Goal: Task Accomplishment & Management: Use online tool/utility

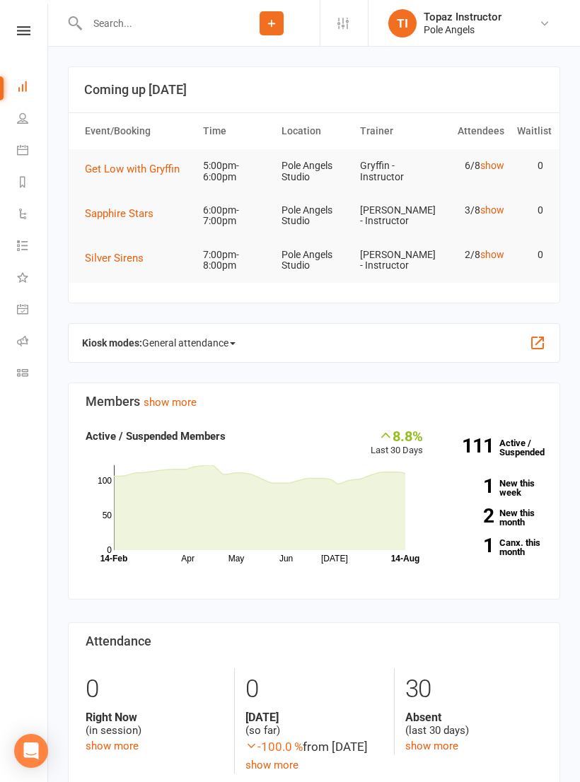
click at [161, 172] on span "Get Low with Gryffin" at bounding box center [132, 169] width 95 height 13
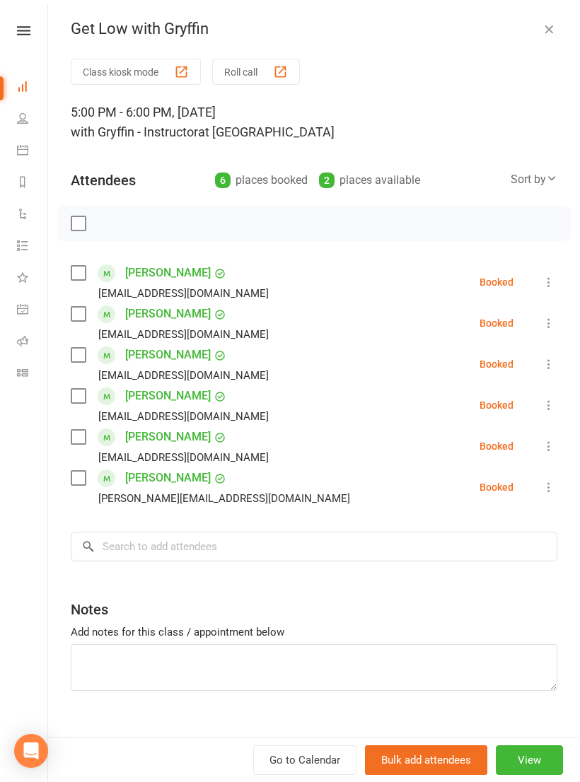
click at [274, 74] on button "Roll call" at bounding box center [256, 72] width 88 height 26
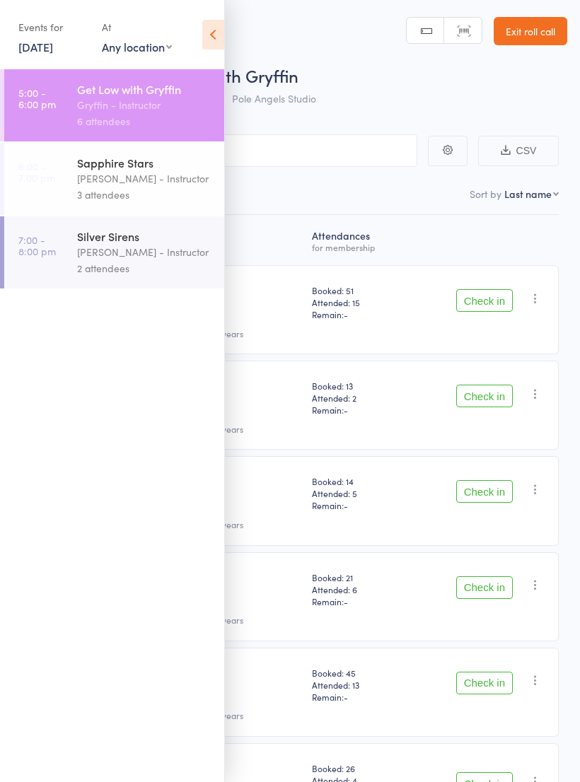
click at [218, 34] on icon at bounding box center [213, 35] width 22 height 30
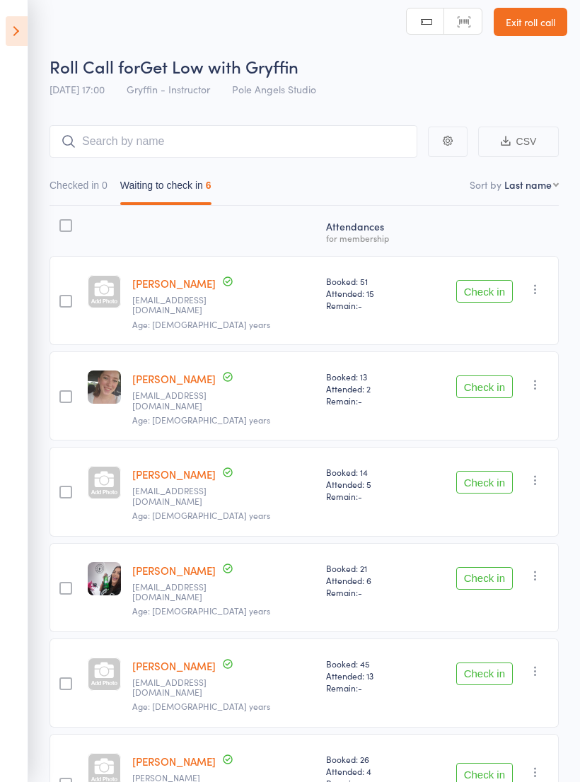
scroll to position [33, 0]
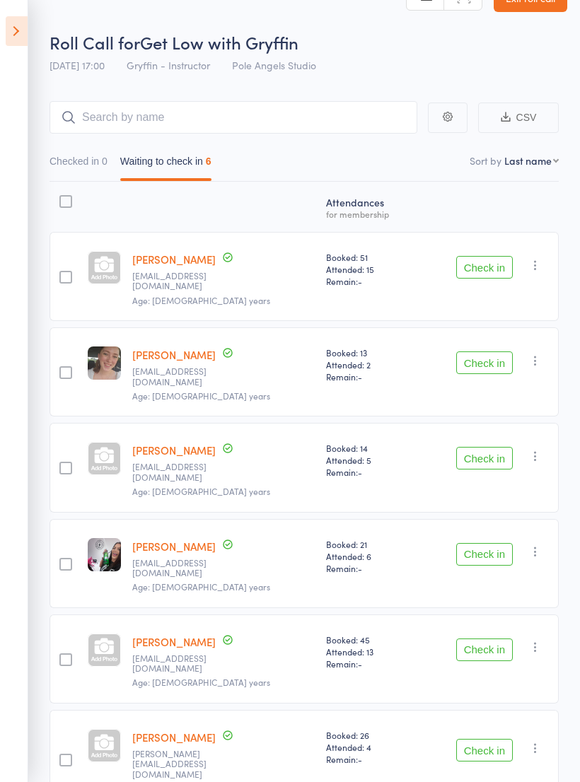
click at [486, 257] on button "Check in" at bounding box center [484, 267] width 57 height 23
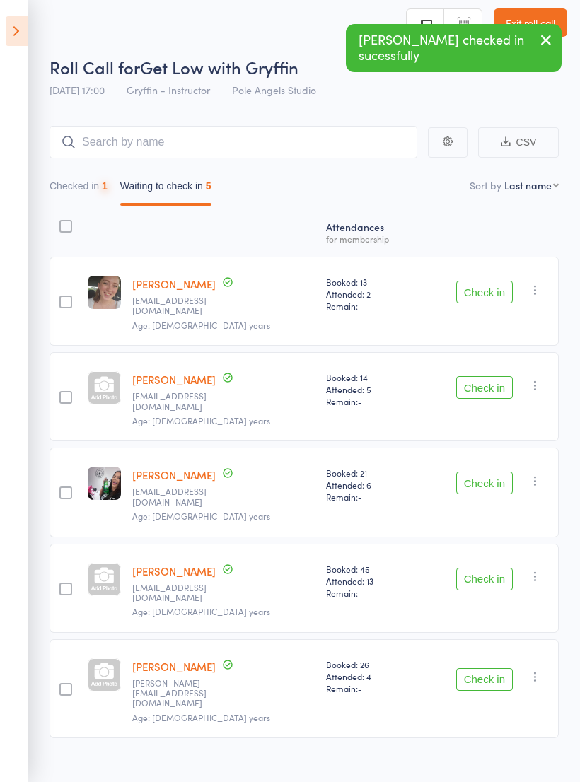
scroll to position [10, 0]
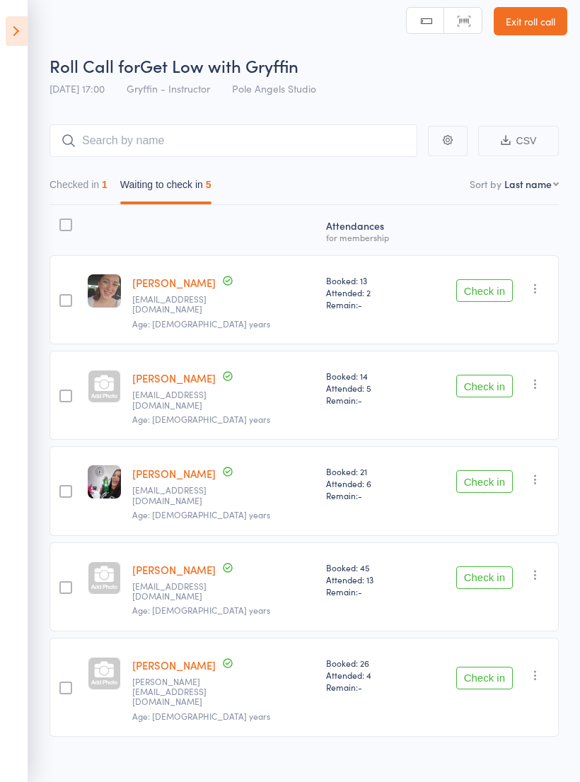
click at [83, 189] on button "Checked in 1" at bounding box center [78, 188] width 58 height 33
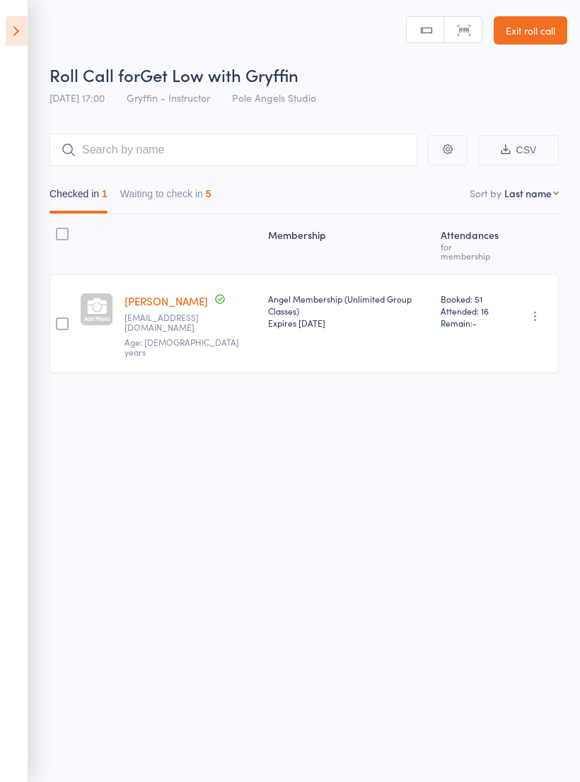
click at [160, 188] on button "Waiting to check in 5" at bounding box center [165, 197] width 91 height 33
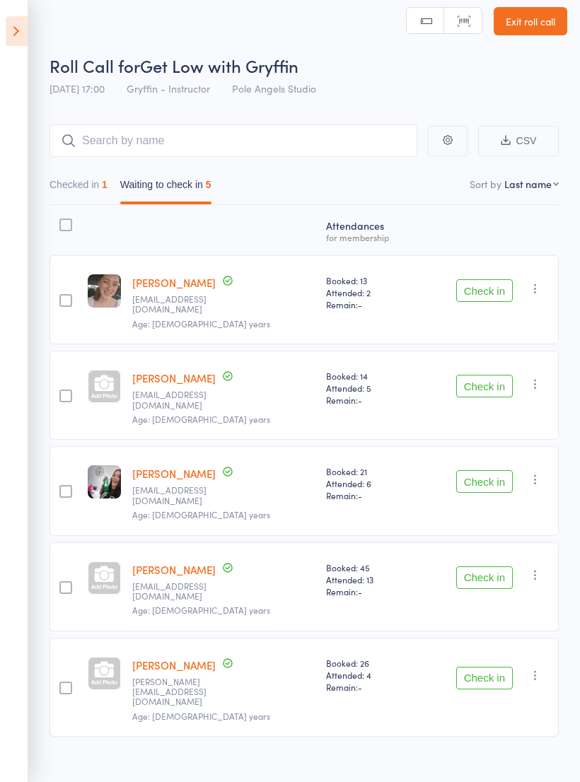
click at [473, 566] on button "Check in" at bounding box center [484, 577] width 57 height 23
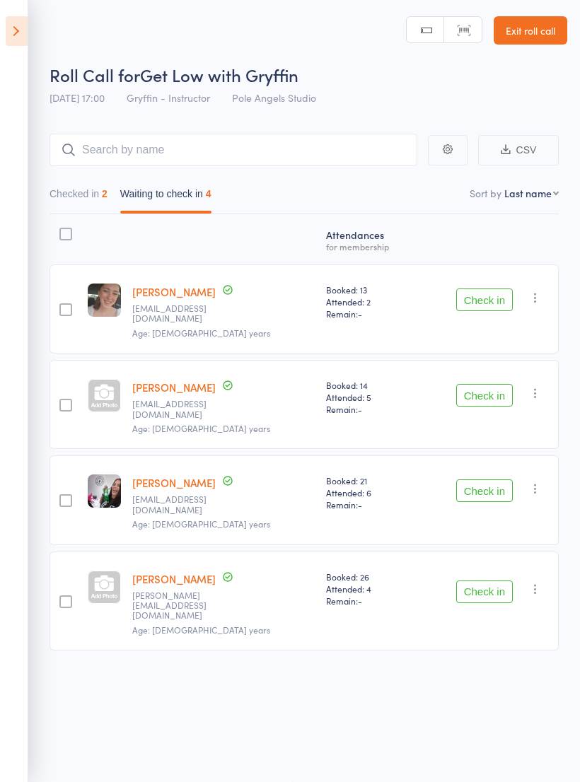
click at [483, 384] on button "Check in" at bounding box center [484, 395] width 57 height 23
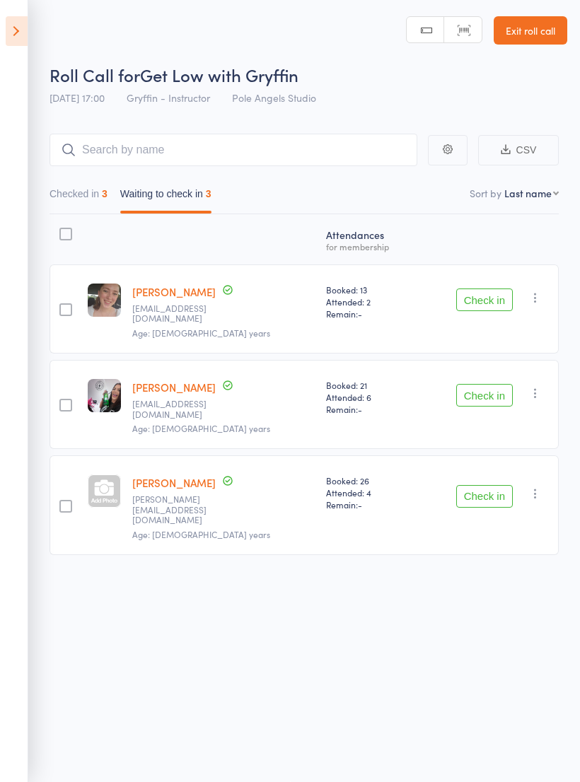
click at [69, 399] on div at bounding box center [65, 405] width 13 height 13
click at [62, 401] on input "checkbox" at bounding box center [62, 401] width 0 height 0
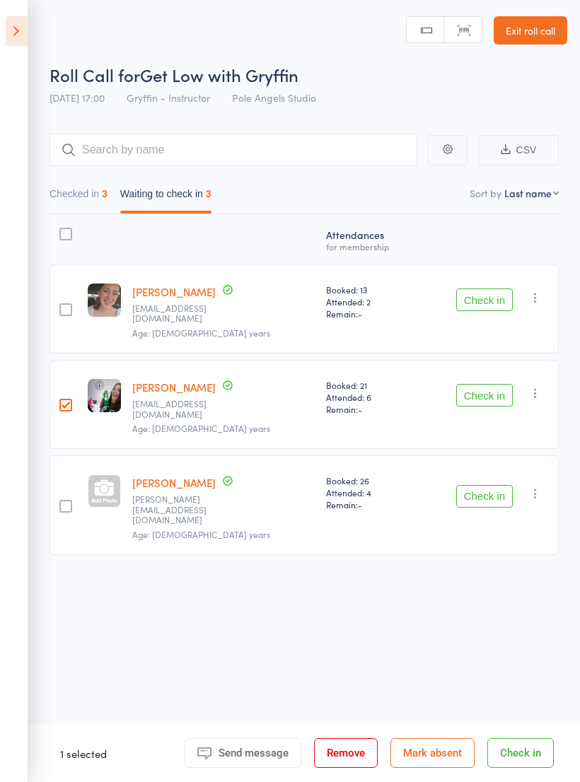
click at [469, 360] on div "Check in Check in Send message Add Note Remove Mark absent" at bounding box center [487, 404] width 141 height 89
click at [493, 384] on button "Check in" at bounding box center [484, 395] width 57 height 23
click at [483, 384] on button "Check in" at bounding box center [484, 395] width 57 height 23
click at [493, 384] on button "Check in" at bounding box center [484, 395] width 57 height 23
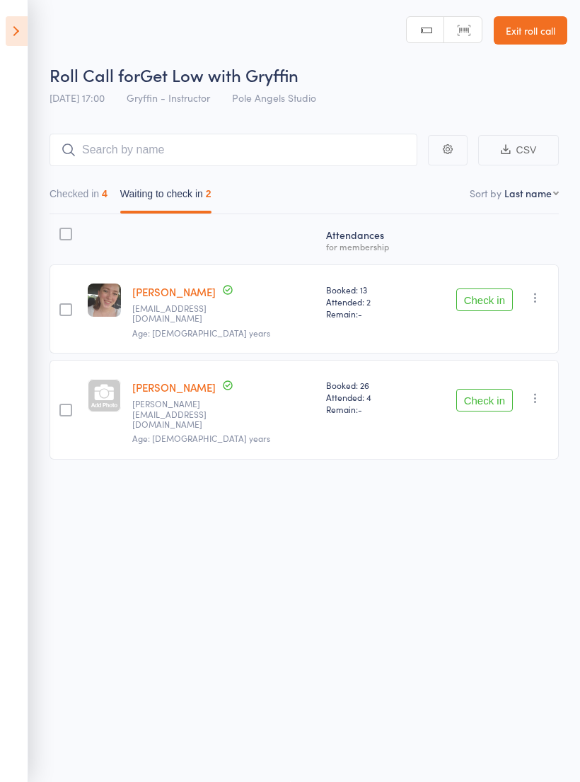
click at [482, 389] on button "Check in" at bounding box center [484, 400] width 57 height 23
